Goal: Communication & Community: Answer question/provide support

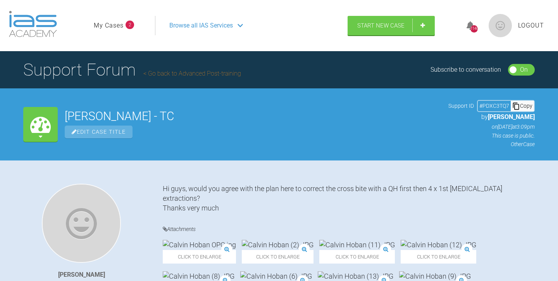
click at [113, 26] on link "My Cases" at bounding box center [109, 26] width 30 height 10
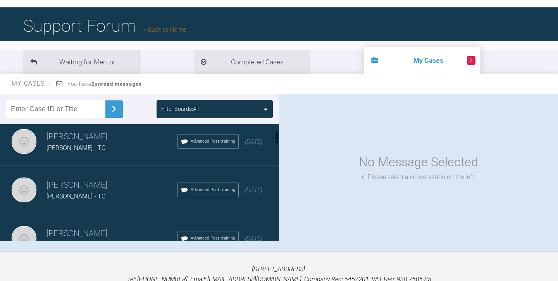
scroll to position [53, 0]
click at [43, 109] on input "text" at bounding box center [55, 108] width 99 height 17
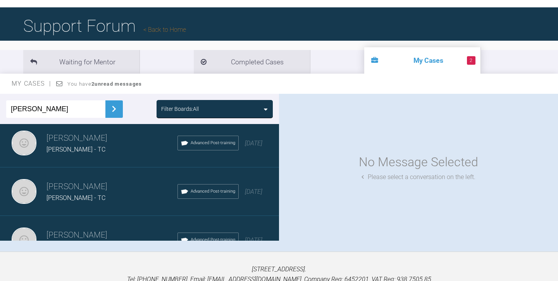
type input "[PERSON_NAME]"
drag, startPoint x: 44, startPoint y: 111, endPoint x: 166, endPoint y: 112, distance: 122.0
click at [165, 112] on div "Filter Boards: All" at bounding box center [180, 109] width 38 height 9
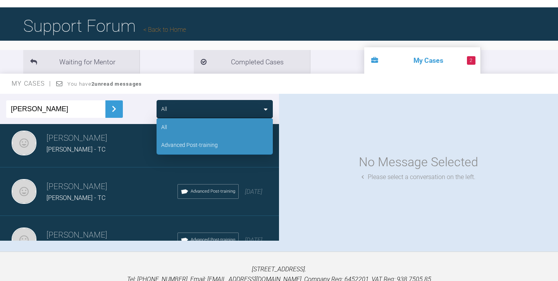
click at [173, 145] on div "Advanced Post-training" at bounding box center [189, 145] width 57 height 9
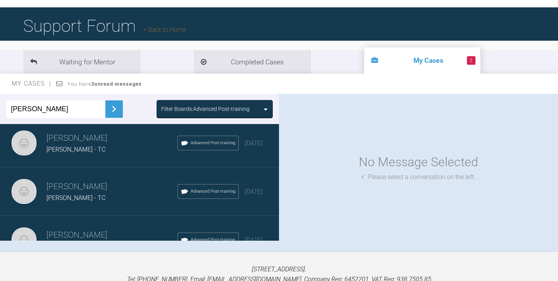
click at [110, 107] on img at bounding box center [114, 109] width 12 height 12
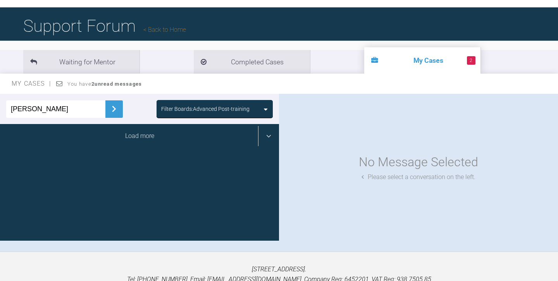
click at [122, 137] on div "Load more" at bounding box center [139, 136] width 279 height 24
click at [144, 136] on div "Load more" at bounding box center [139, 136] width 279 height 24
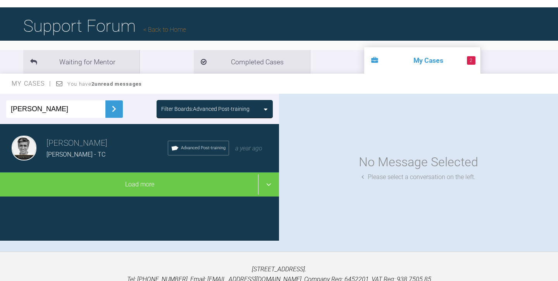
click at [144, 160] on div "[PERSON_NAME] [PERSON_NAME] - TC Advanced Post-training a year ago" at bounding box center [139, 148] width 279 height 48
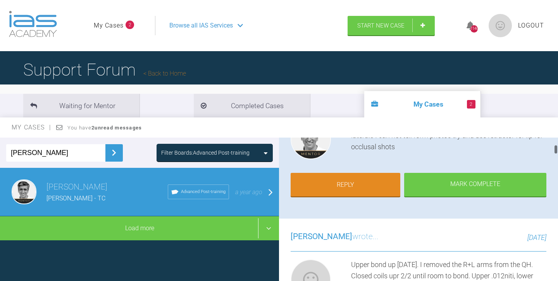
scroll to position [108, 0]
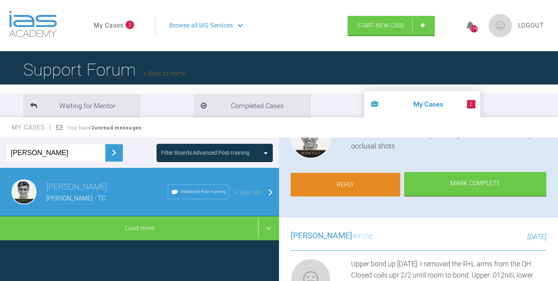
click at [349, 180] on link "Reply" at bounding box center [345, 185] width 110 height 24
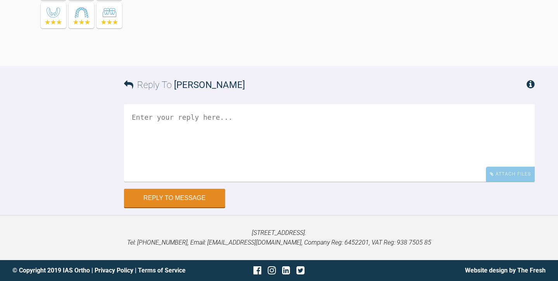
scroll to position [2969, 0]
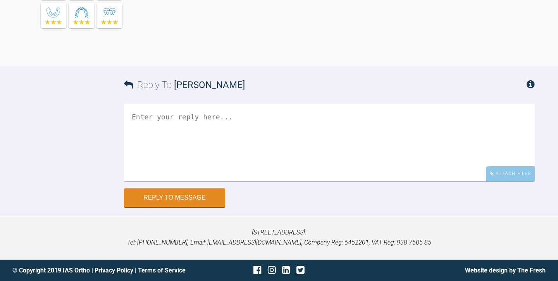
click at [146, 142] on textarea at bounding box center [329, 142] width 411 height 77
click at [181, 181] on textarea "Upper .016, lwr 20x20niti I have spoken to him about his poor OH nv upr 20x20, …" at bounding box center [329, 142] width 411 height 77
click at [212, 181] on textarea "Upper .016, lwr 20x20niti I have spoken to him about his poor OH nv upr 20x20, …" at bounding box center [329, 142] width 411 height 77
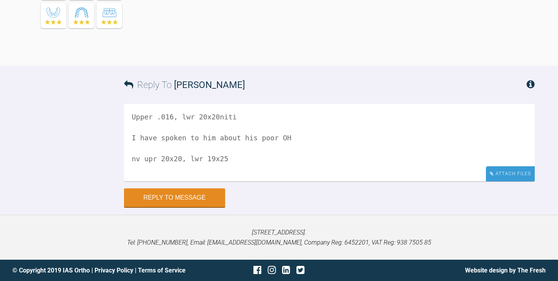
type textarea "Upper .016, lwr 20x20niti I have spoken to him about his poor OH nv upr 20x20, …"
click at [505, 181] on div "Attach Files" at bounding box center [510, 173] width 49 height 15
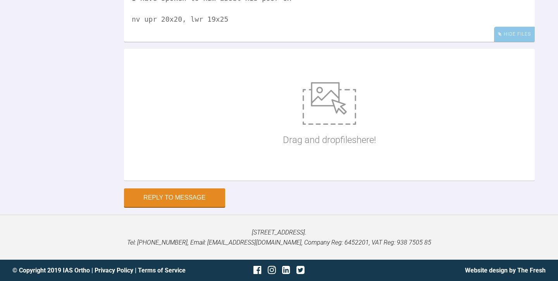
scroll to position [3076, 0]
click at [329, 125] on img at bounding box center [328, 103] width 53 height 43
type input "C:\fakepath\[PERSON_NAME] [DATE] (2).JPG"
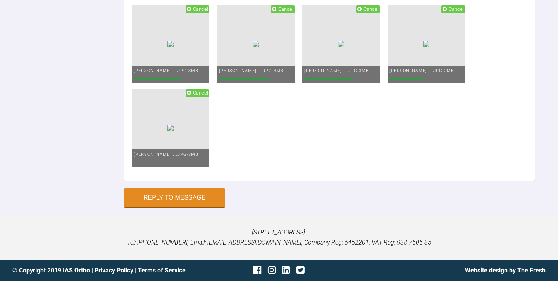
scroll to position [3246, 0]
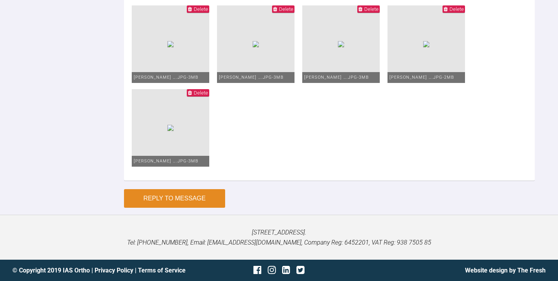
click at [167, 208] on button "Reply to Message" at bounding box center [174, 198] width 101 height 19
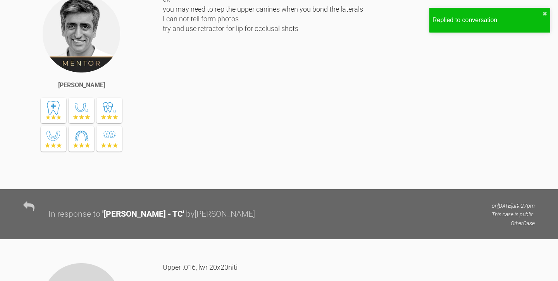
scroll to position [2683, 0]
